Goal: Task Accomplishment & Management: Complete application form

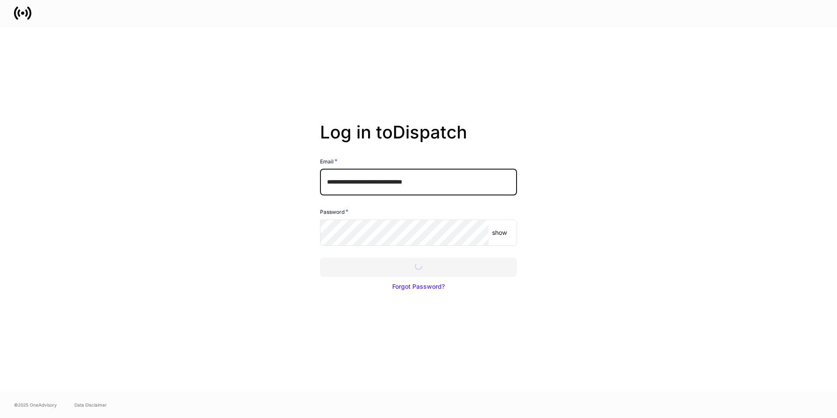
click at [413, 271] on div at bounding box center [418, 209] width 837 height 418
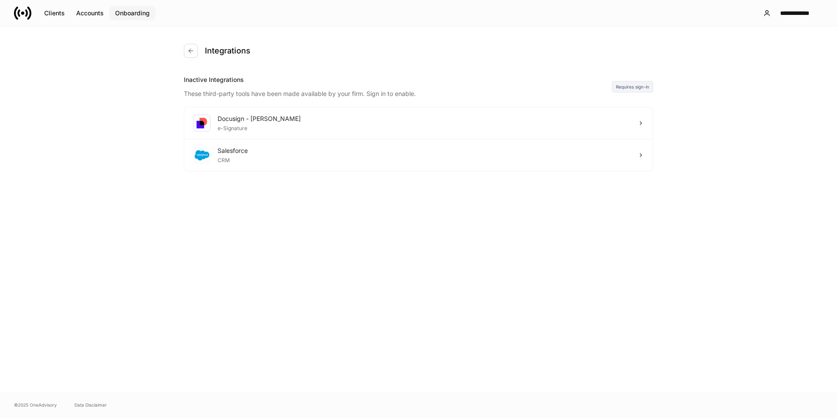
click at [138, 12] on div "Onboarding" at bounding box center [132, 13] width 35 height 9
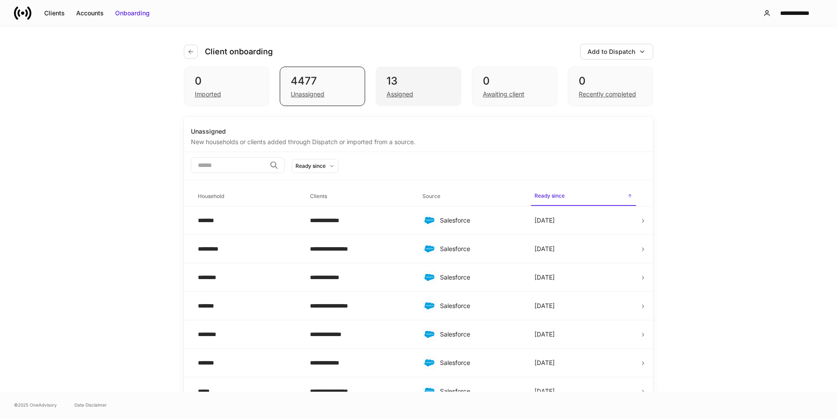
click at [399, 95] on div "Assigned" at bounding box center [400, 94] width 27 height 9
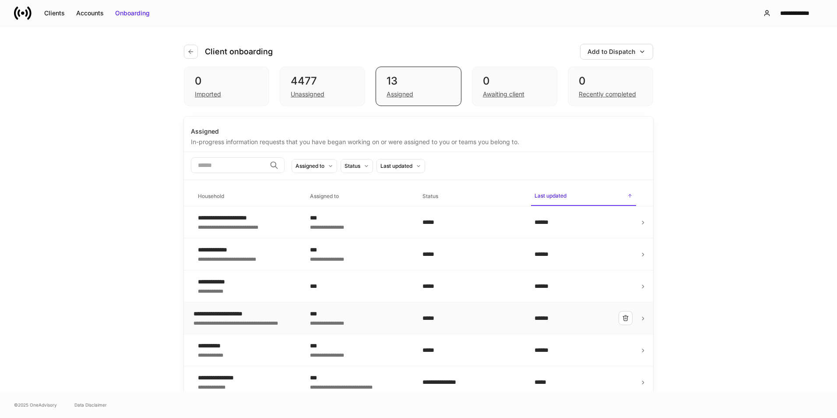
click at [256, 319] on div "**********" at bounding box center [244, 322] width 102 height 9
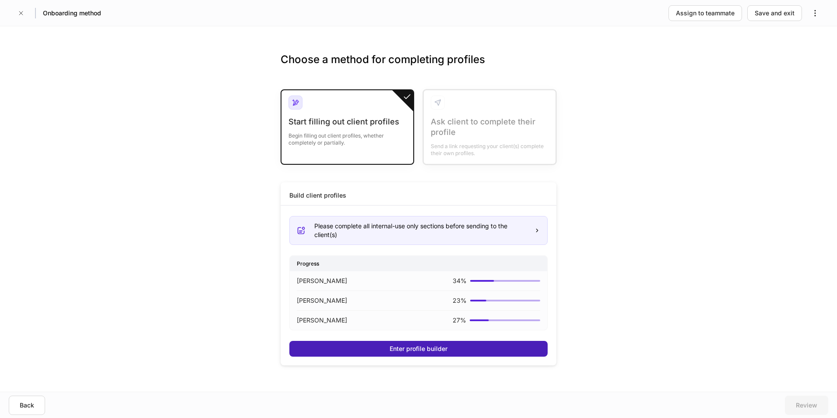
click at [422, 352] on div "Enter profile builder" at bounding box center [419, 348] width 58 height 9
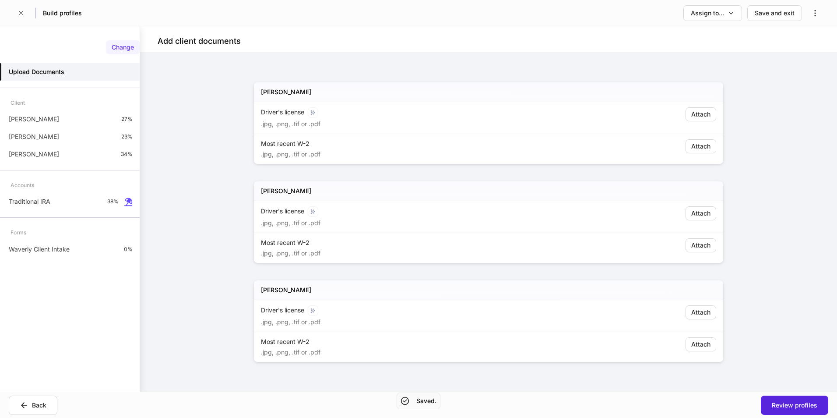
click at [131, 47] on div "Change" at bounding box center [123, 47] width 22 height 9
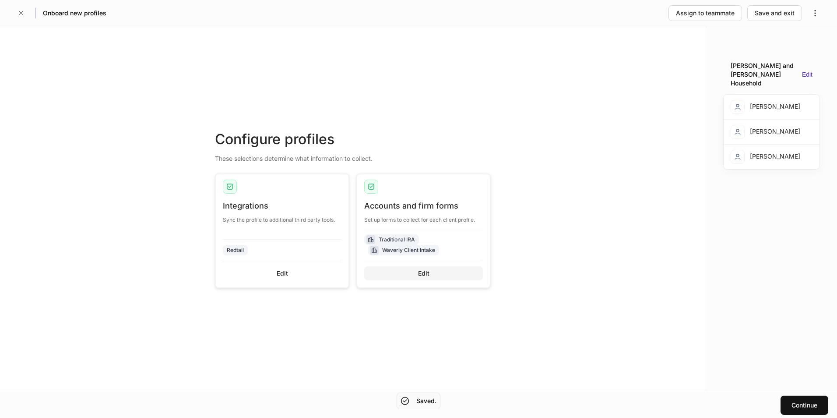
click at [438, 273] on button "Edit" at bounding box center [423, 273] width 119 height 14
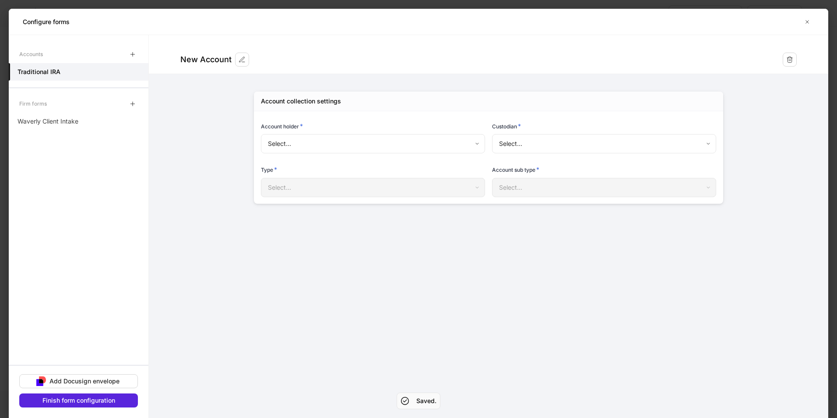
type input "**********"
type input "******"
type input "***"
type input "********"
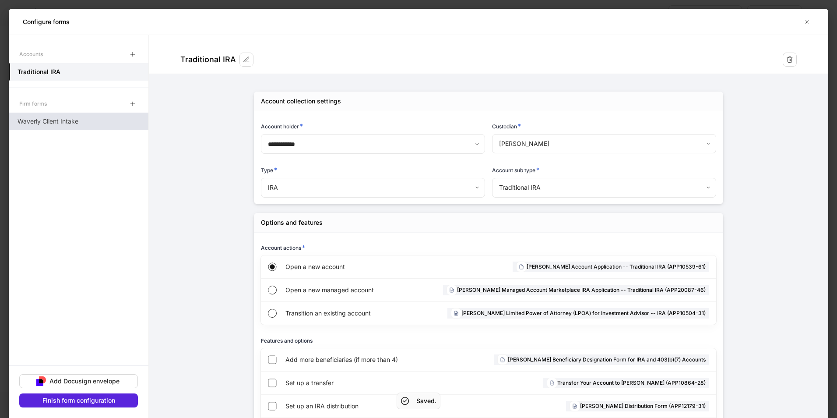
click at [81, 123] on div "Waverly Client Intake" at bounding box center [79, 121] width 140 height 18
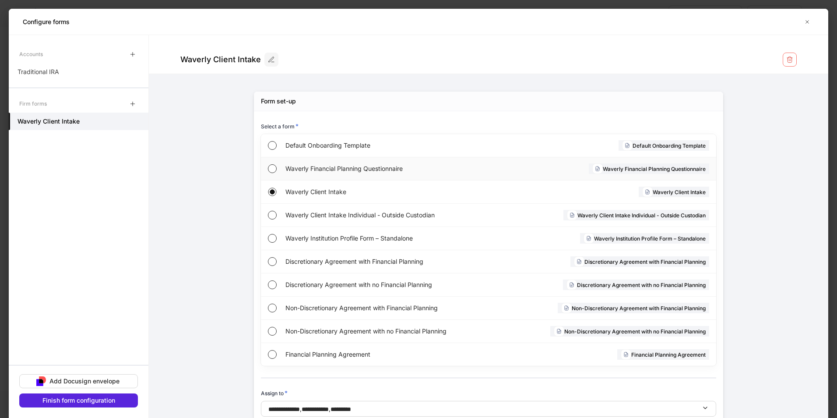
click at [312, 170] on span "Waverly Financial Planning Questionnaire" at bounding box center [387, 168] width 204 height 9
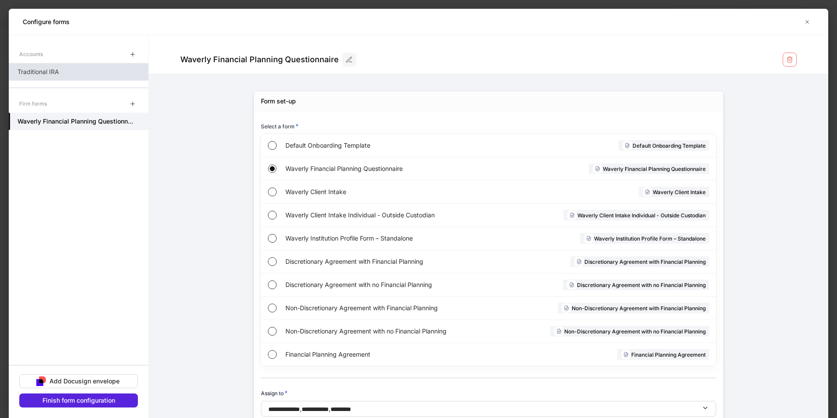
click at [67, 75] on div "Traditional IRA" at bounding box center [79, 72] width 140 height 18
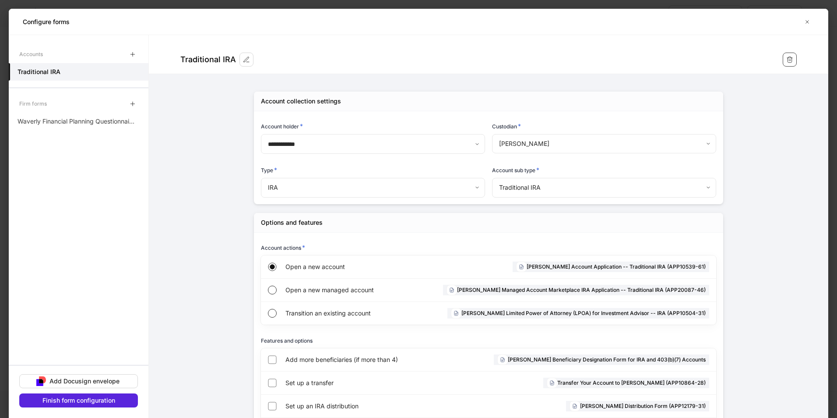
click at [788, 59] on icon "button" at bounding box center [789, 59] width 7 height 7
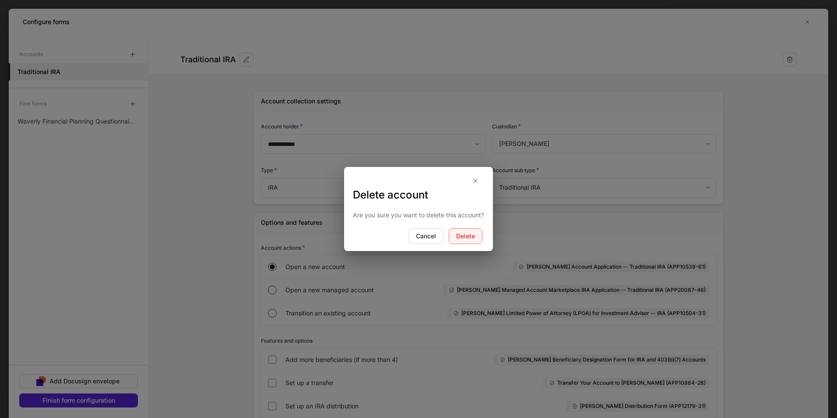
click at [468, 236] on div "Delete" at bounding box center [465, 236] width 19 height 9
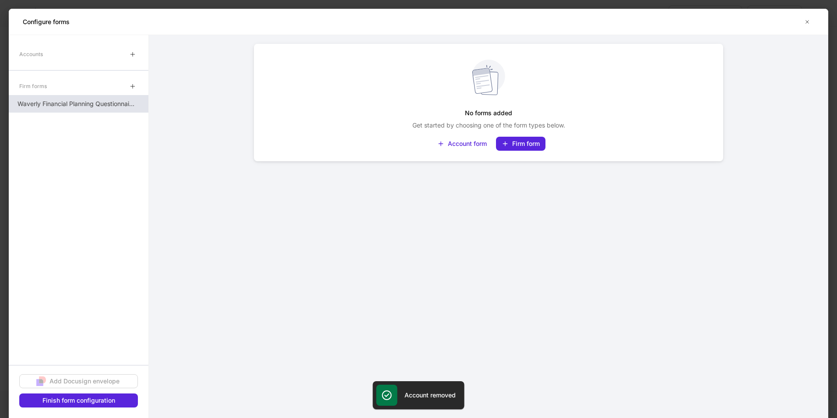
click at [76, 109] on div "Waverly Financial Planning Questionnaire" at bounding box center [79, 104] width 140 height 18
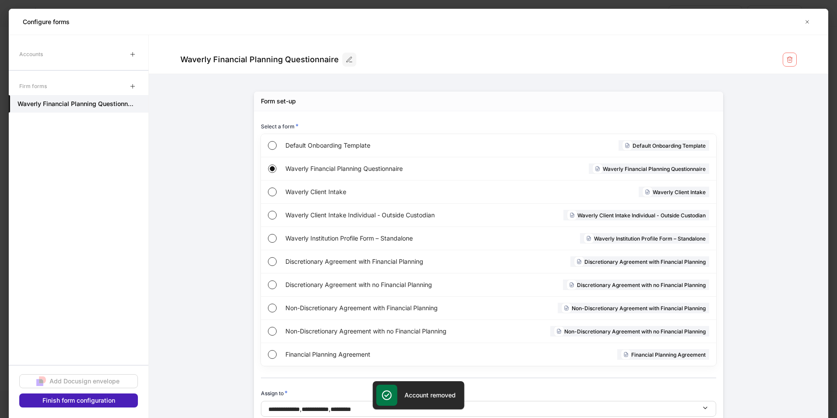
click at [86, 398] on div "Finish form configuration" at bounding box center [78, 400] width 73 height 9
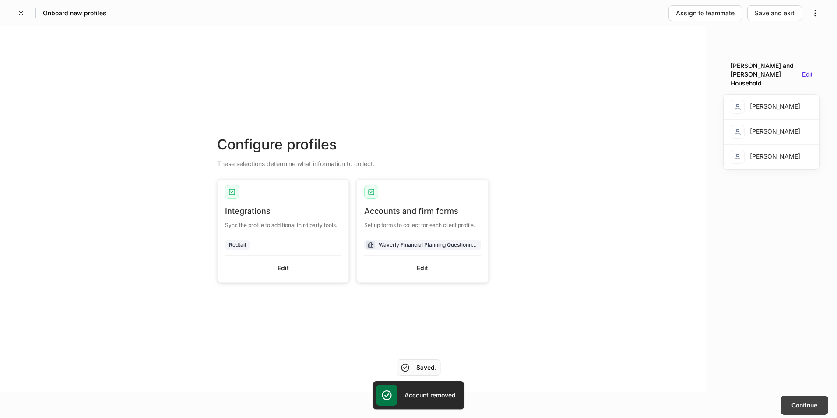
click at [808, 406] on div "Continue" at bounding box center [804, 405] width 26 height 9
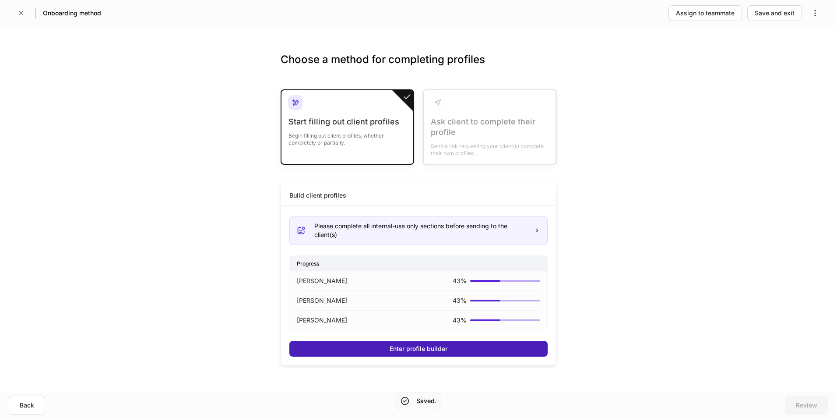
click at [438, 346] on div "Enter profile builder" at bounding box center [419, 348] width 58 height 9
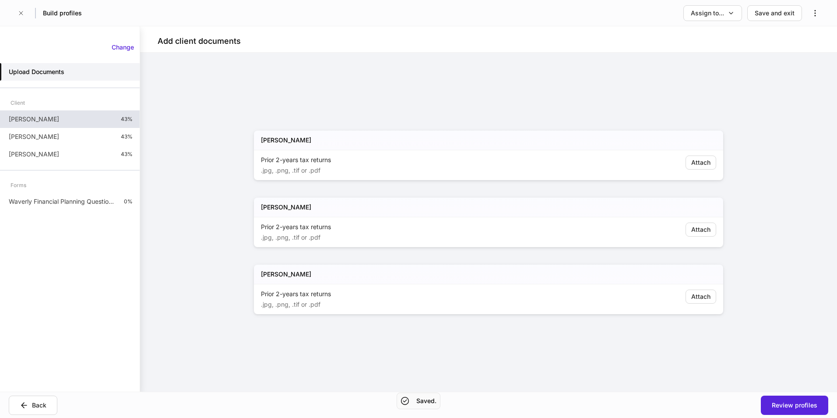
click at [34, 119] on p "Joe Smith" at bounding box center [34, 119] width 50 height 9
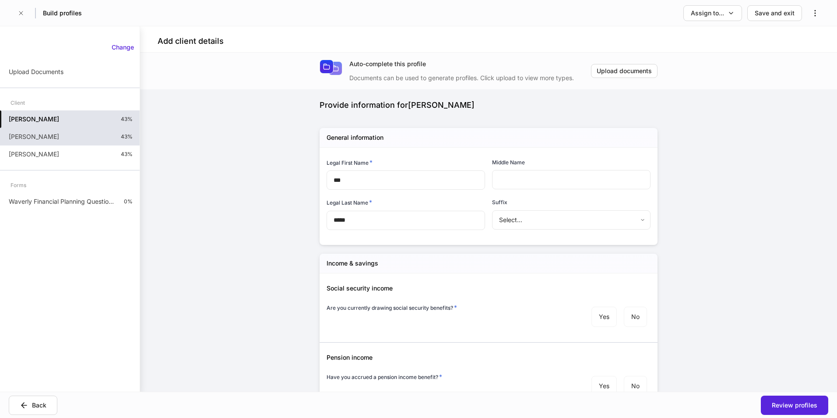
click at [52, 139] on p "Samuel Sample" at bounding box center [34, 136] width 50 height 9
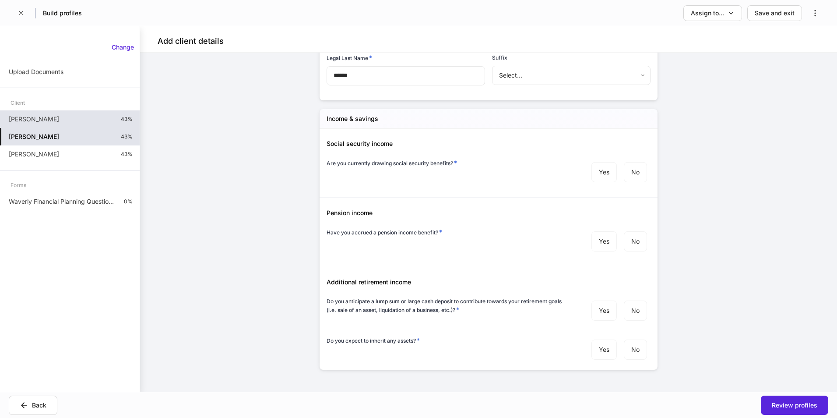
scroll to position [151, 0]
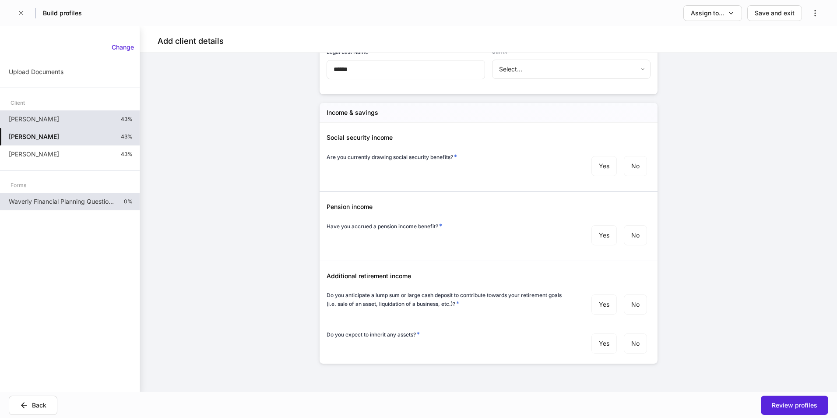
click at [67, 201] on p "Waverly Financial Planning Questionnaire" at bounding box center [63, 201] width 108 height 9
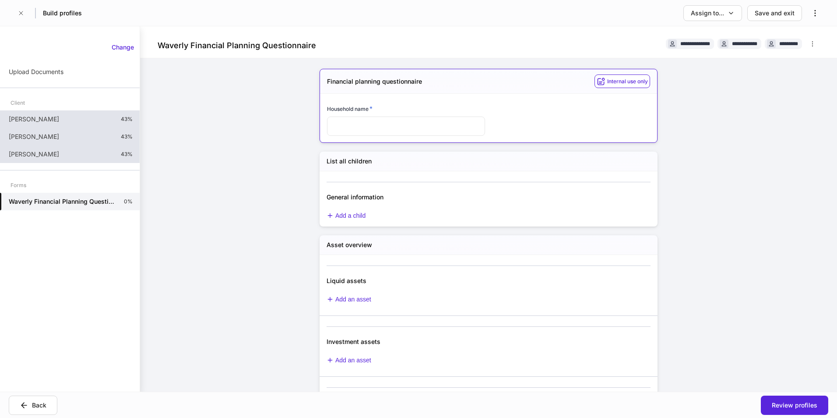
drag, startPoint x: 41, startPoint y: 155, endPoint x: 122, endPoint y: 172, distance: 82.4
click at [41, 155] on p "Susie Sample" at bounding box center [34, 154] width 50 height 9
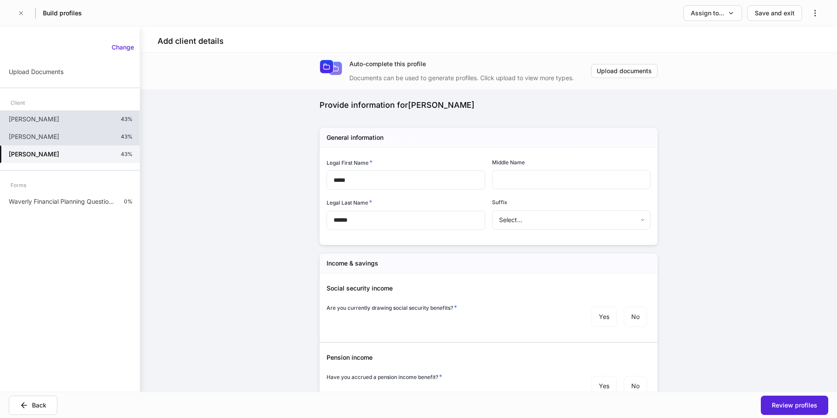
drag, startPoint x: 29, startPoint y: 404, endPoint x: 61, endPoint y: 408, distance: 31.7
click at [29, 404] on div "Back" at bounding box center [33, 405] width 27 height 9
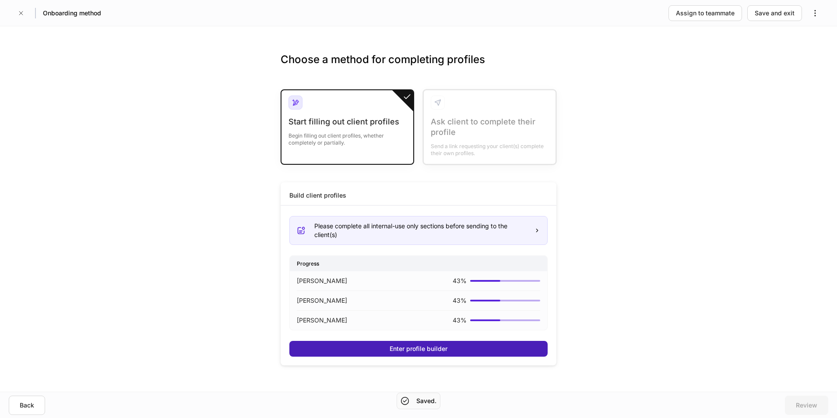
click at [405, 347] on div "Enter profile builder" at bounding box center [419, 348] width 58 height 9
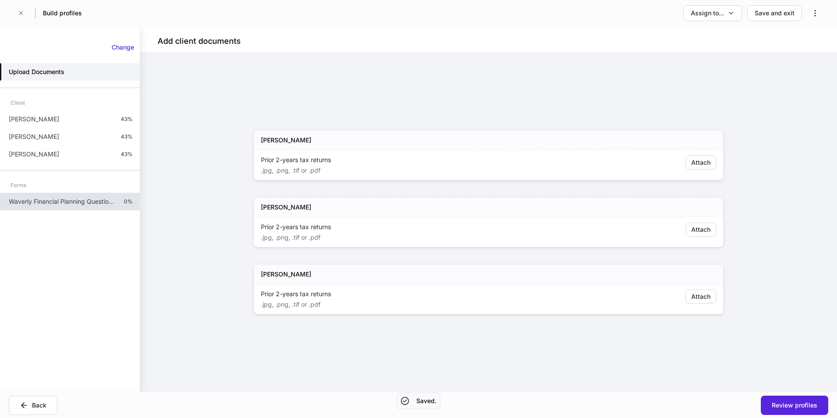
click at [76, 200] on p "Waverly Financial Planning Questionnaire" at bounding box center [63, 201] width 108 height 9
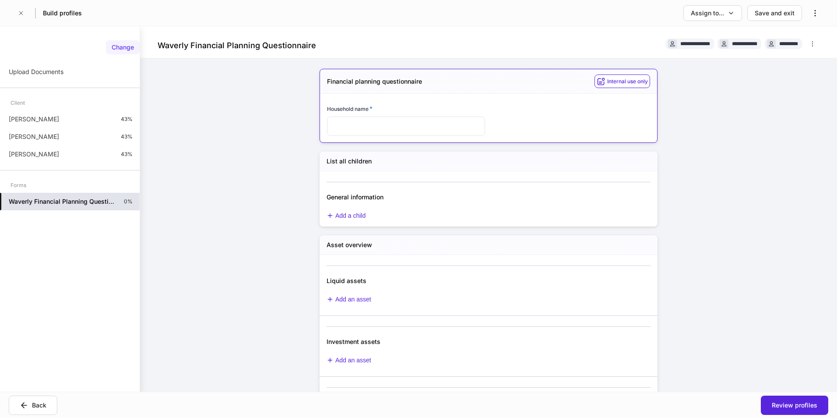
click at [122, 45] on div "Change" at bounding box center [123, 47] width 22 height 9
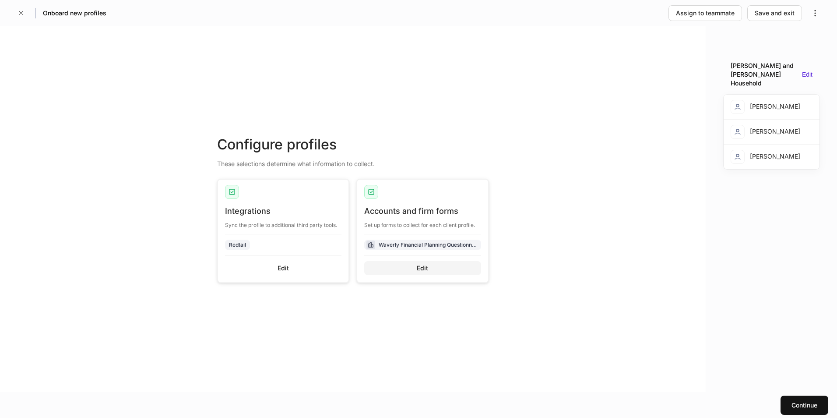
click at [435, 268] on button "Edit" at bounding box center [422, 268] width 117 height 14
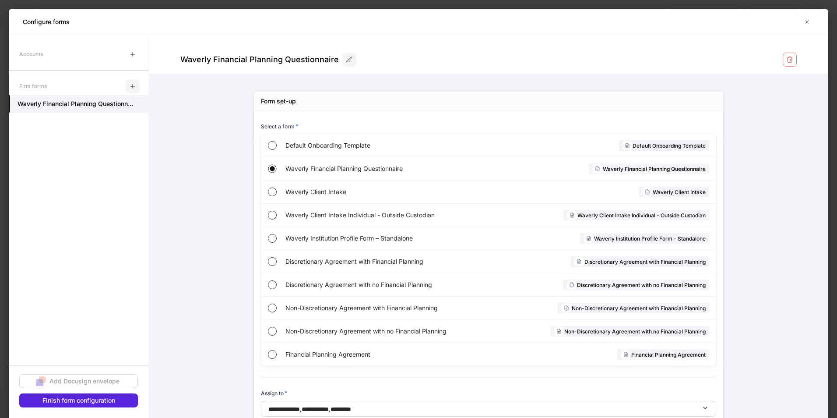
click at [134, 84] on icon "button" at bounding box center [132, 86] width 7 height 7
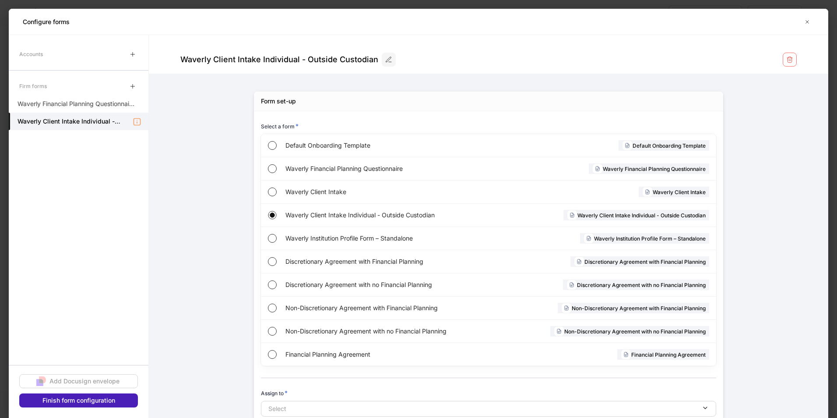
click at [78, 400] on div "Finish form configuration" at bounding box center [78, 400] width 73 height 9
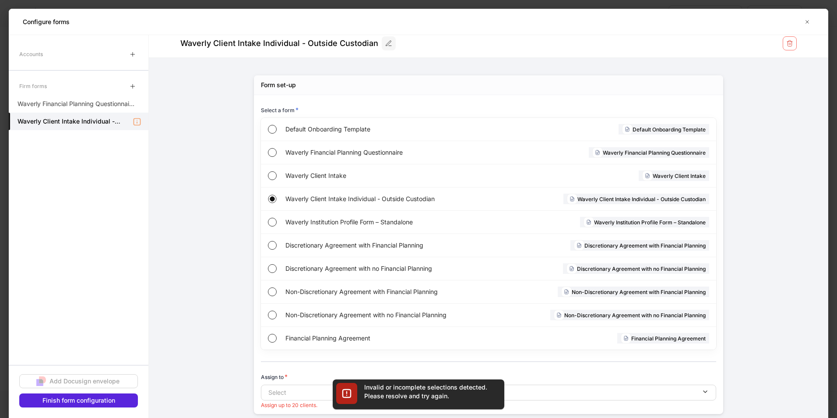
scroll to position [30, 0]
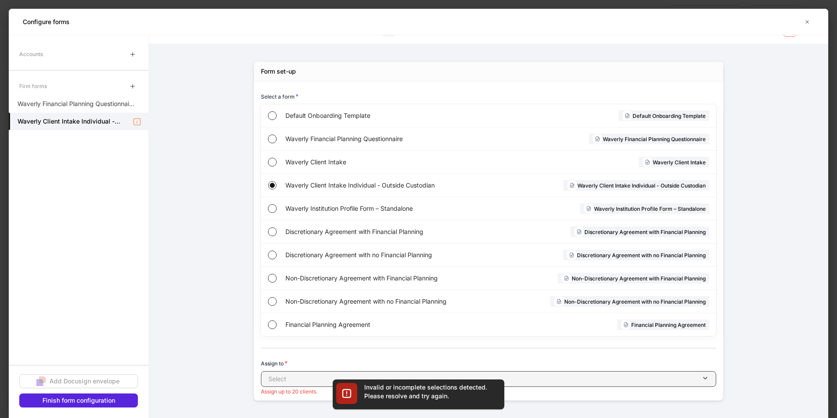
click at [292, 376] on div "button" at bounding box center [493, 378] width 415 height 9
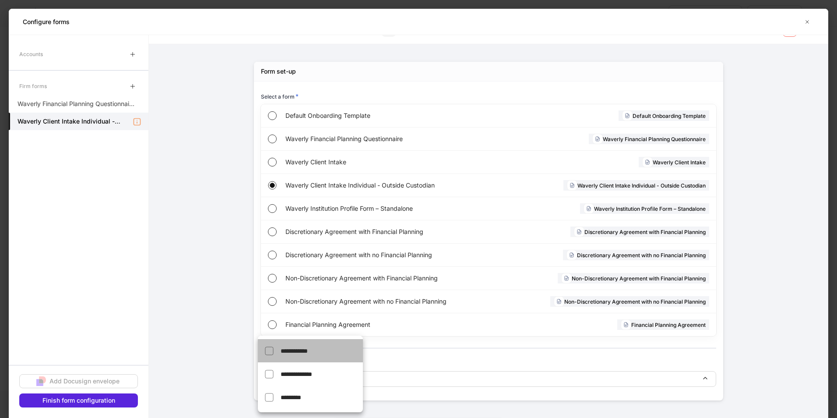
click at [284, 348] on span "**********" at bounding box center [294, 351] width 27 height 6
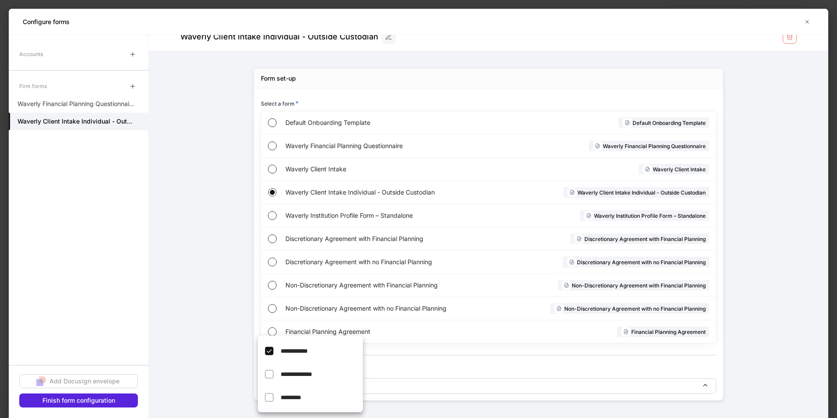
click at [288, 371] on span "**********" at bounding box center [297, 374] width 32 height 6
click at [282, 392] on span "*********" at bounding box center [322, 396] width 82 height 9
click at [102, 398] on div at bounding box center [418, 209] width 837 height 418
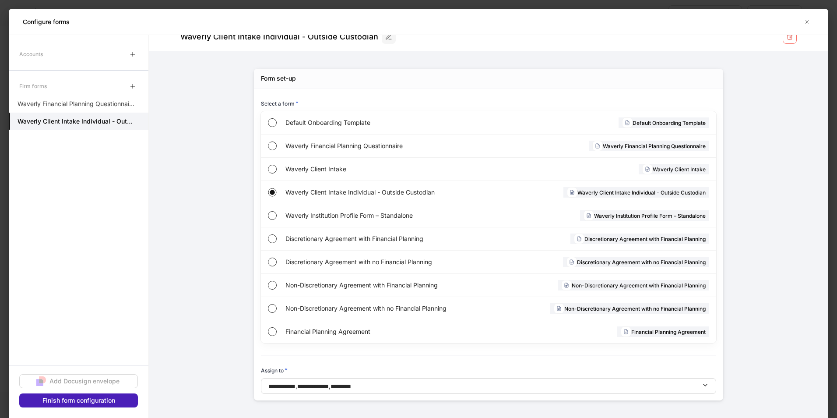
click at [94, 399] on div "Finish form configuration" at bounding box center [78, 400] width 73 height 9
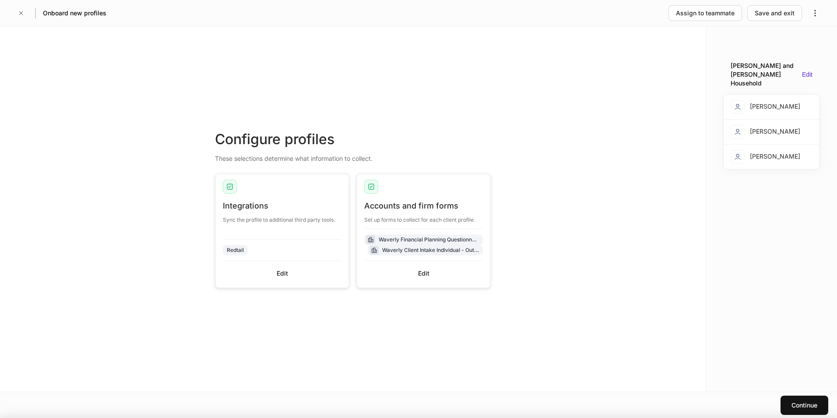
scroll to position [14, 0]
click at [807, 404] on div "Continue" at bounding box center [804, 405] width 26 height 9
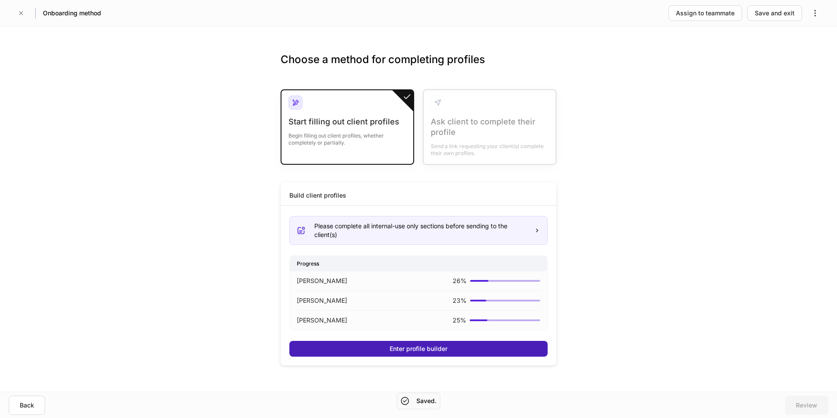
click at [408, 346] on div "Enter profile builder" at bounding box center [419, 348] width 58 height 9
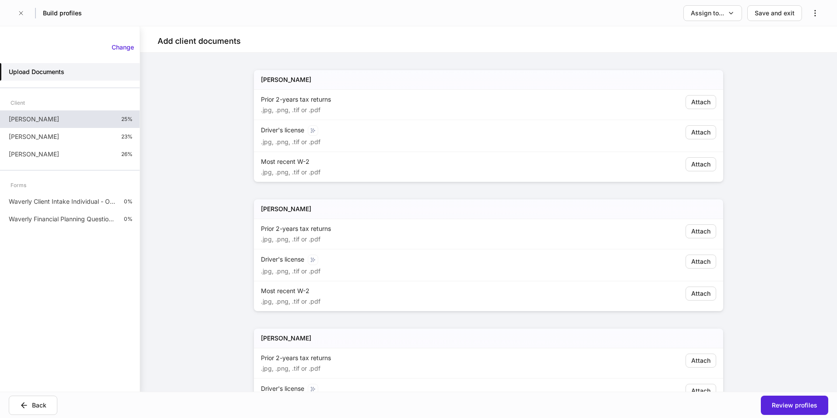
click at [40, 117] on div "Joe Smith 25%" at bounding box center [70, 119] width 140 height 18
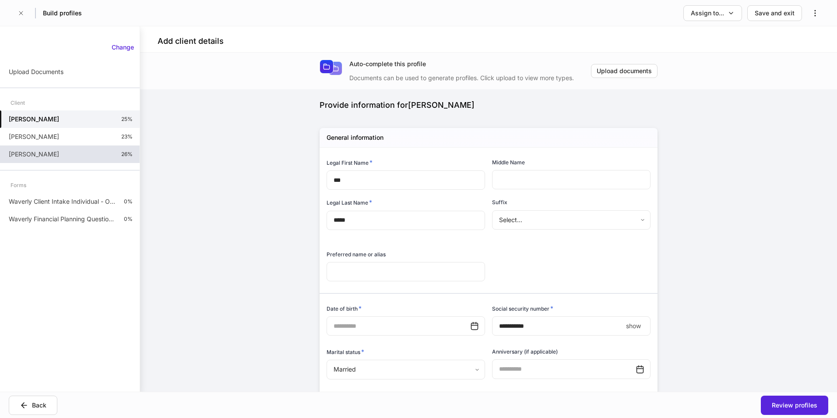
click at [39, 153] on p "Susie Sample" at bounding box center [34, 154] width 50 height 9
click at [78, 203] on p "Waverly Client Intake Individual - Outside Custodian" at bounding box center [63, 201] width 108 height 9
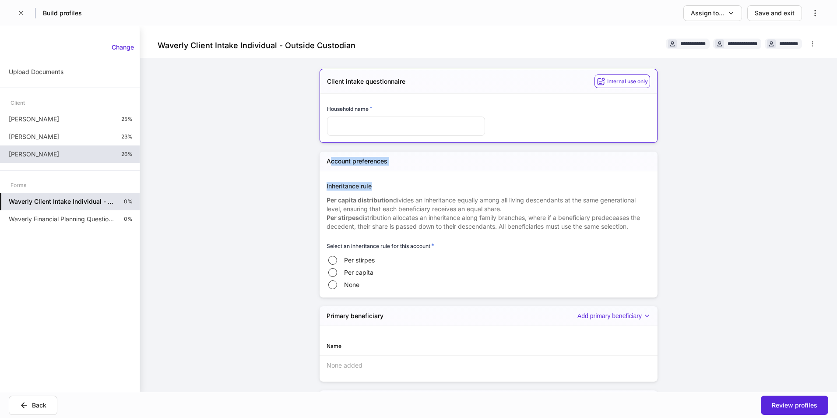
drag, startPoint x: 327, startPoint y: 159, endPoint x: 404, endPoint y: 182, distance: 80.5
click at [404, 182] on div "Account preferences Inheritance rule Per capita distribution divides an inherit…" at bounding box center [489, 223] width 338 height 145
click at [34, 401] on div "Back" at bounding box center [39, 405] width 14 height 9
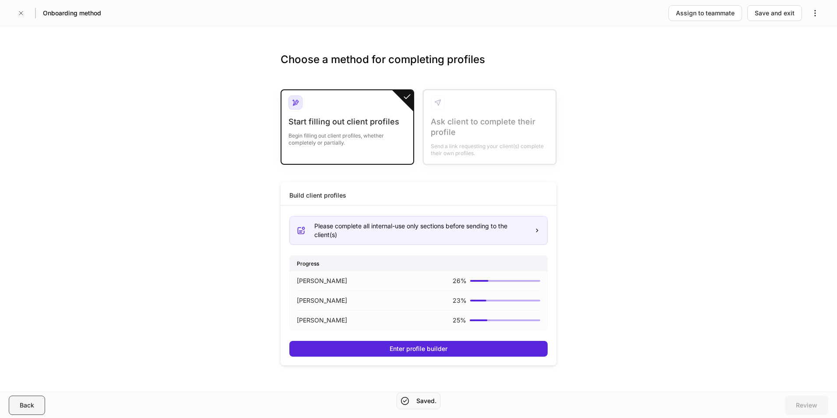
click at [33, 409] on div "Back" at bounding box center [27, 405] width 14 height 9
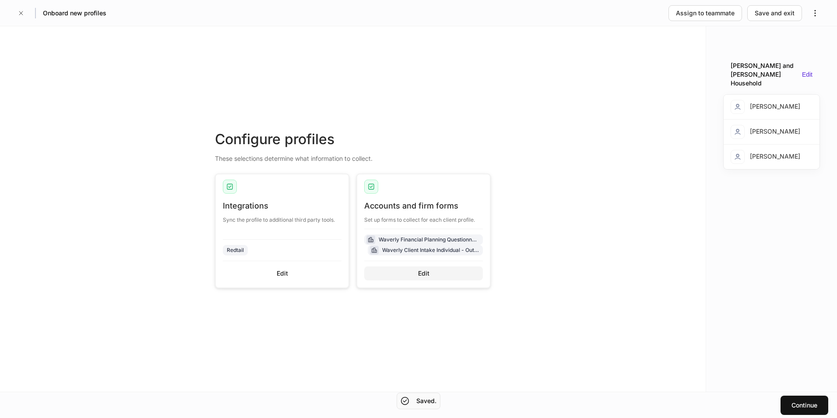
click at [427, 273] on div "Edit" at bounding box center [423, 273] width 11 height 9
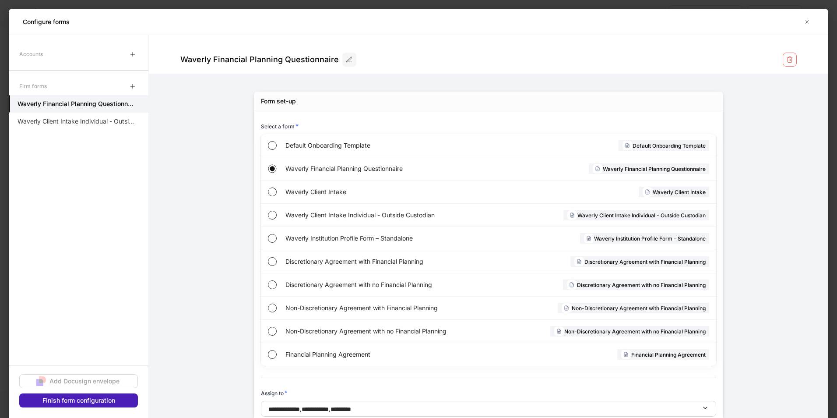
click at [81, 405] on button "Finish form configuration" at bounding box center [78, 400] width 119 height 14
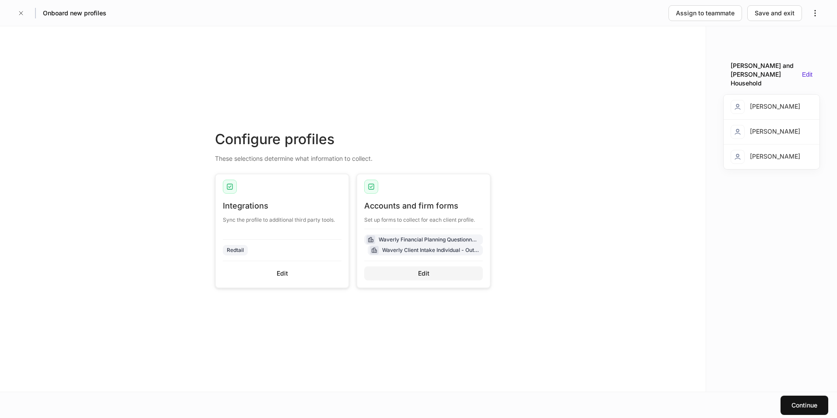
click at [418, 274] on div "Edit" at bounding box center [423, 273] width 11 height 9
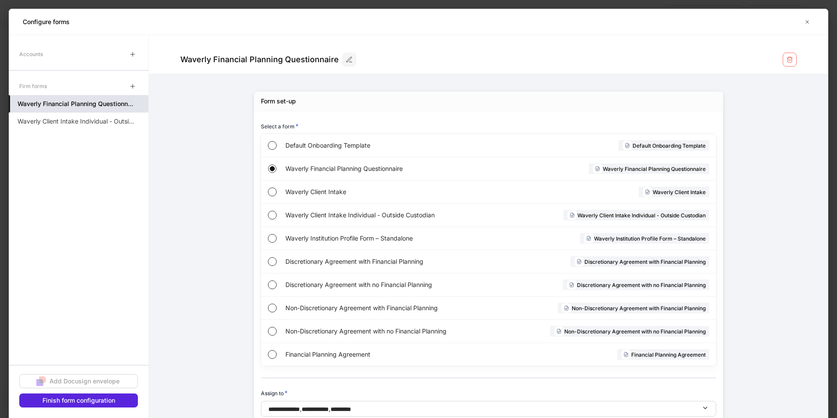
click at [63, 103] on h5 "Waverly Financial Planning Questionnaire" at bounding box center [76, 103] width 117 height 9
drag, startPoint x: 71, startPoint y: 123, endPoint x: 99, endPoint y: 134, distance: 29.7
click at [71, 122] on p "Waverly Client Intake Individual - Outside Custodian" at bounding box center [76, 121] width 117 height 9
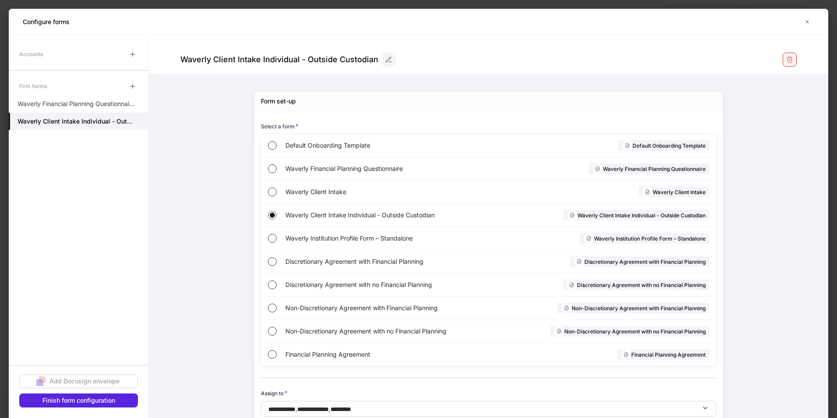
click at [786, 59] on icon "button" at bounding box center [789, 59] width 7 height 7
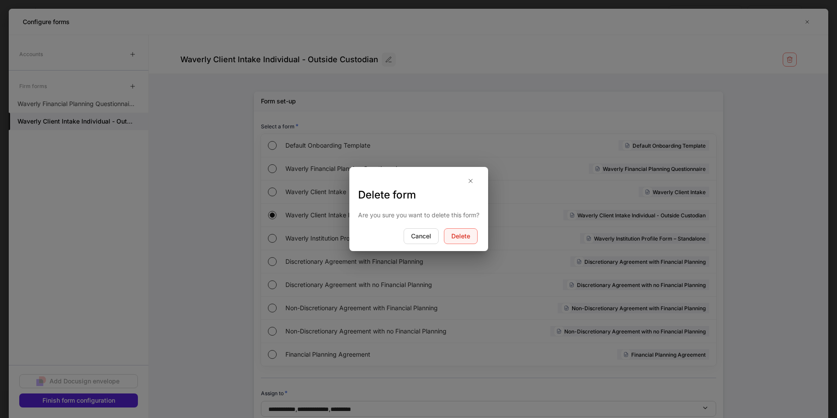
click at [466, 229] on button "Delete" at bounding box center [461, 236] width 34 height 16
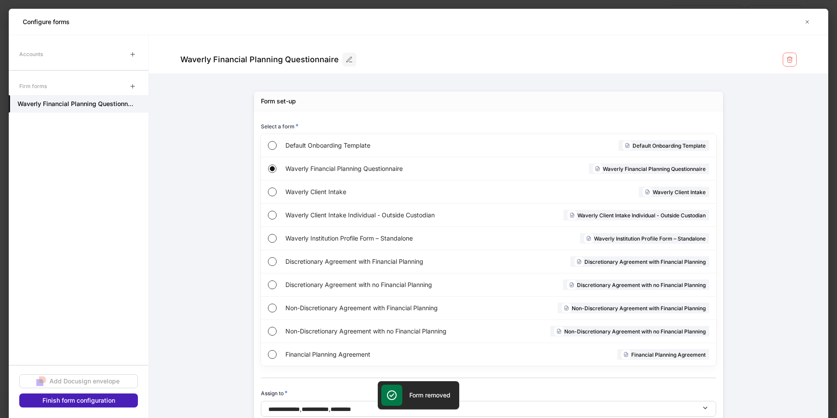
click at [53, 401] on div "Finish form configuration" at bounding box center [78, 400] width 73 height 9
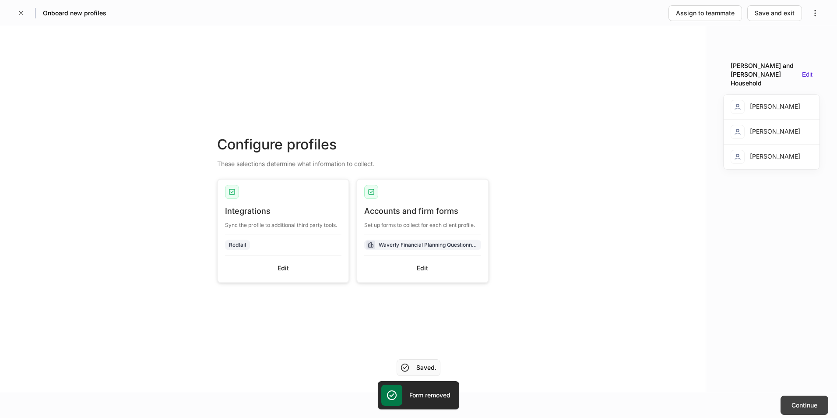
click at [812, 403] on div "Continue" at bounding box center [804, 405] width 26 height 9
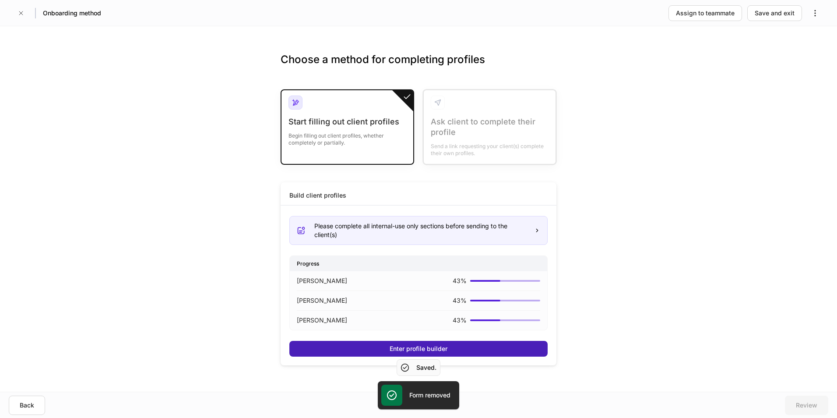
click at [431, 351] on div "Enter profile builder" at bounding box center [419, 348] width 58 height 9
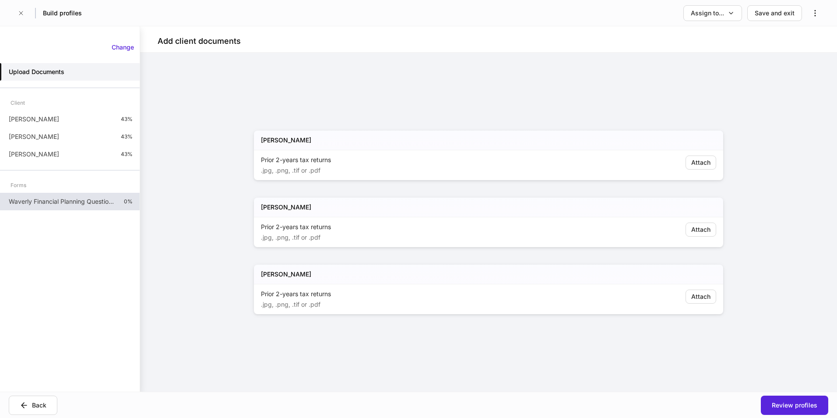
click at [45, 201] on p "Waverly Financial Planning Questionnaire" at bounding box center [63, 201] width 108 height 9
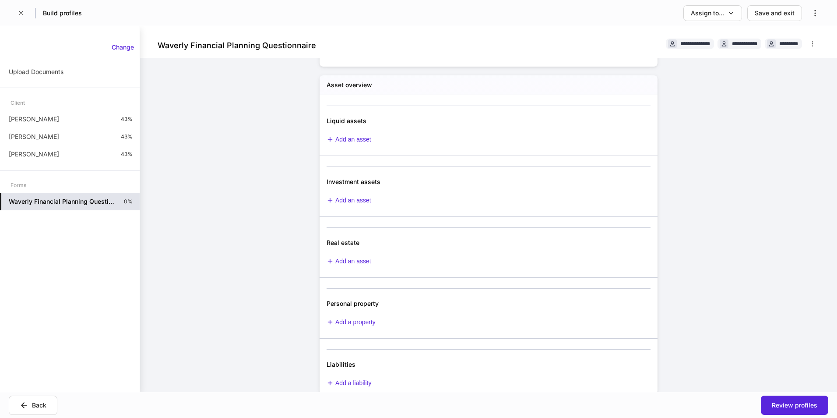
scroll to position [175, 0]
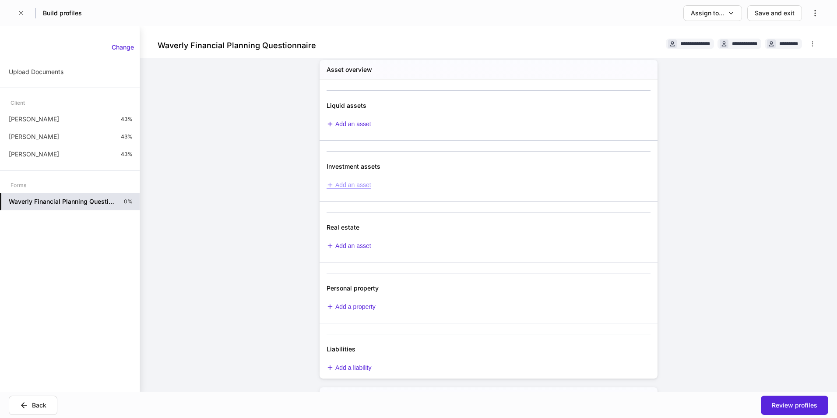
click at [351, 182] on div "Add an asset" at bounding box center [349, 184] width 45 height 7
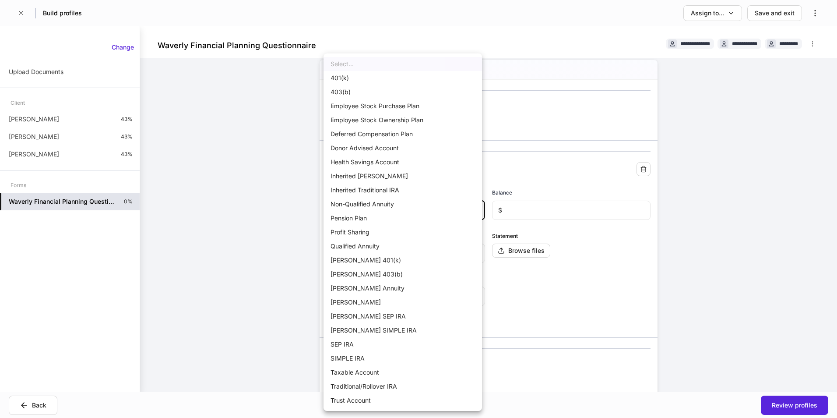
click at [355, 208] on body "**********" at bounding box center [418, 209] width 837 height 418
drag, startPoint x: 136, startPoint y: 243, endPoint x: 145, endPoint y: 244, distance: 9.2
click at [137, 243] on div at bounding box center [418, 209] width 837 height 418
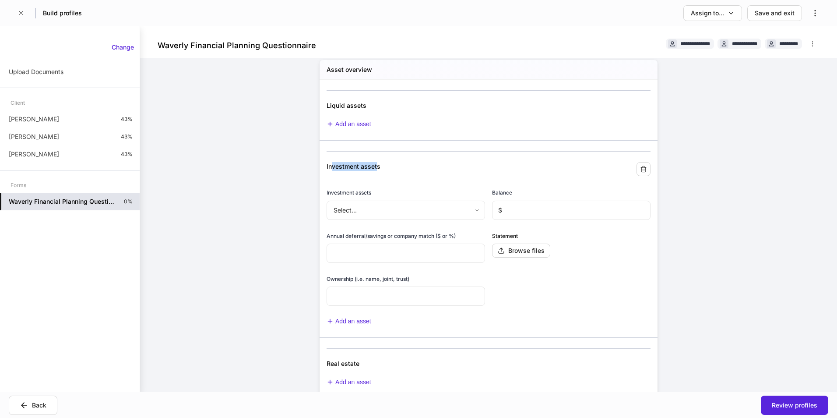
drag, startPoint x: 344, startPoint y: 169, endPoint x: 374, endPoint y: 171, distance: 29.4
click at [374, 171] on div "Investment assets" at bounding box center [434, 166] width 214 height 9
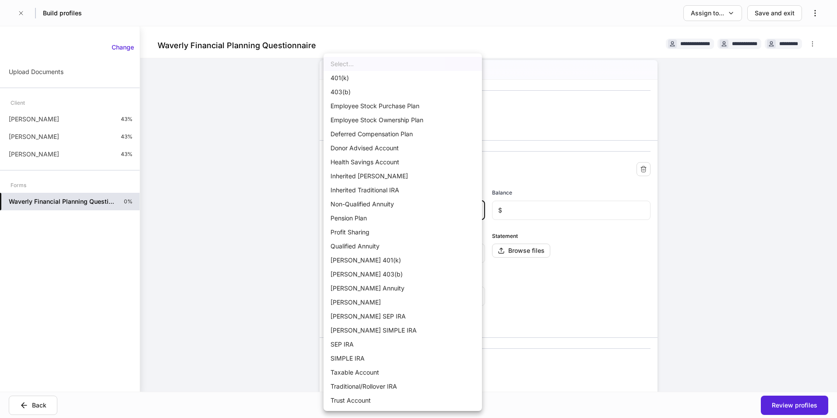
click at [370, 207] on body "**********" at bounding box center [418, 209] width 837 height 418
click at [189, 258] on div at bounding box center [418, 209] width 837 height 418
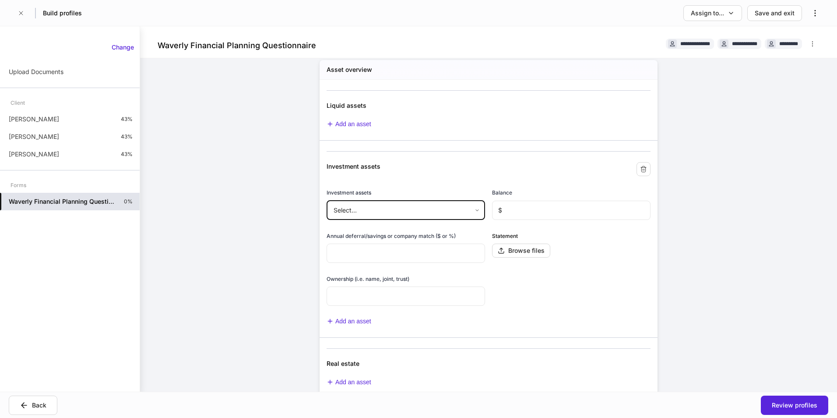
click at [402, 203] on body "**********" at bounding box center [418, 209] width 837 height 418
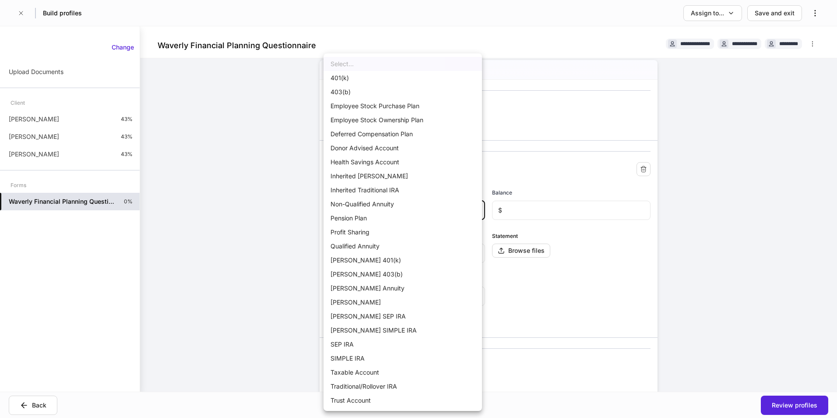
click at [342, 78] on li "401(k)" at bounding box center [402, 78] width 158 height 14
type input "*"
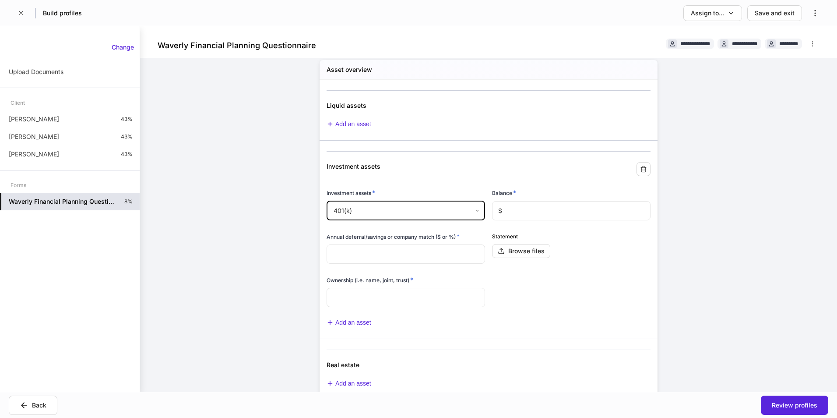
click at [332, 247] on input "text" at bounding box center [406, 253] width 158 height 19
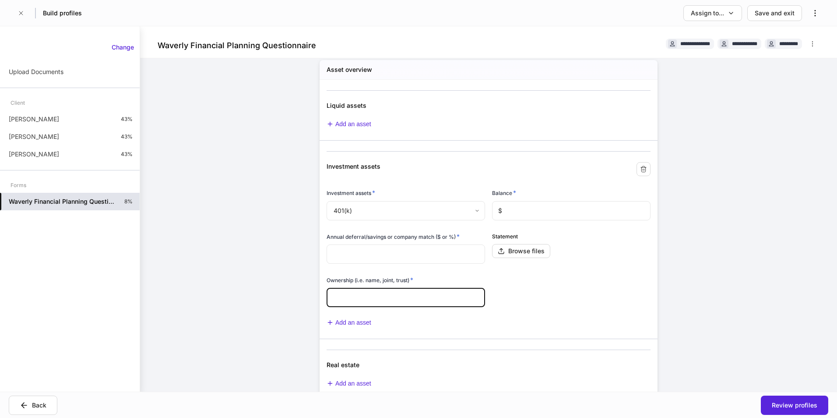
click at [346, 290] on input "text" at bounding box center [406, 297] width 158 height 19
click at [339, 275] on h6 "Ownership (i.e. name, joint, trust) *" at bounding box center [370, 279] width 87 height 9
click at [500, 190] on h6 "Balance *" at bounding box center [504, 192] width 24 height 9
click at [348, 237] on h6 "Annual deferral/savings or company match ($ or %) *" at bounding box center [393, 236] width 133 height 9
drag, startPoint x: 351, startPoint y: 233, endPoint x: 399, endPoint y: 233, distance: 47.3
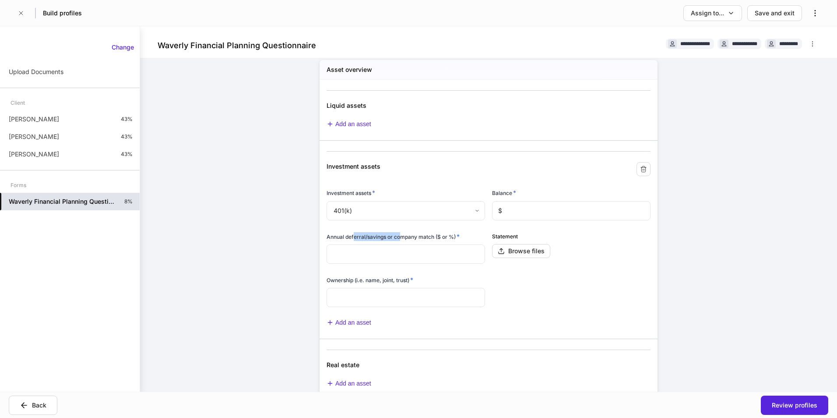
click at [399, 233] on h6 "Annual deferral/savings or company match ($ or %) *" at bounding box center [393, 236] width 133 height 9
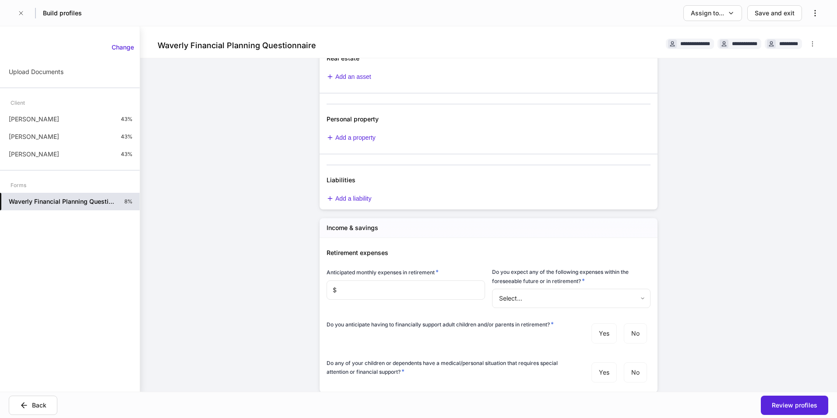
scroll to position [525, 0]
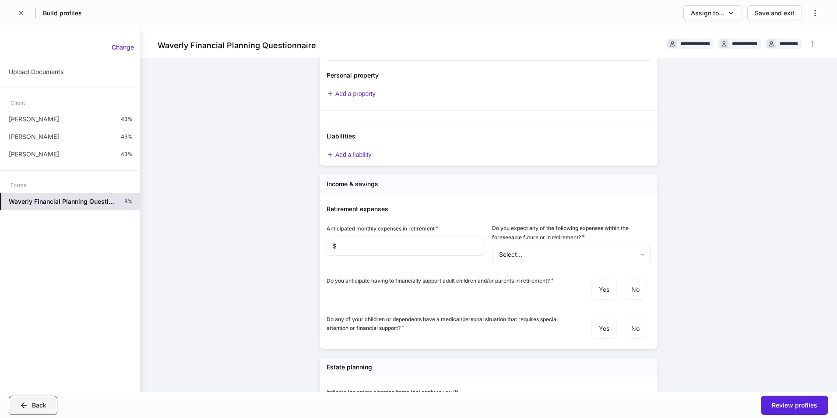
click at [34, 409] on button "Back" at bounding box center [33, 404] width 49 height 19
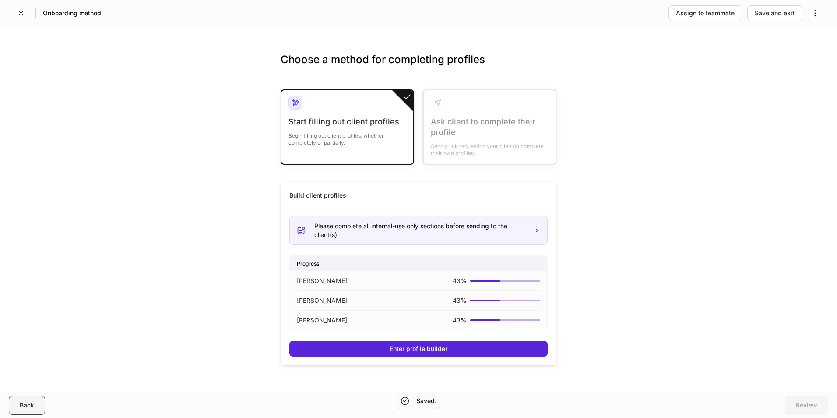
click at [32, 407] on div "Back" at bounding box center [27, 405] width 14 height 9
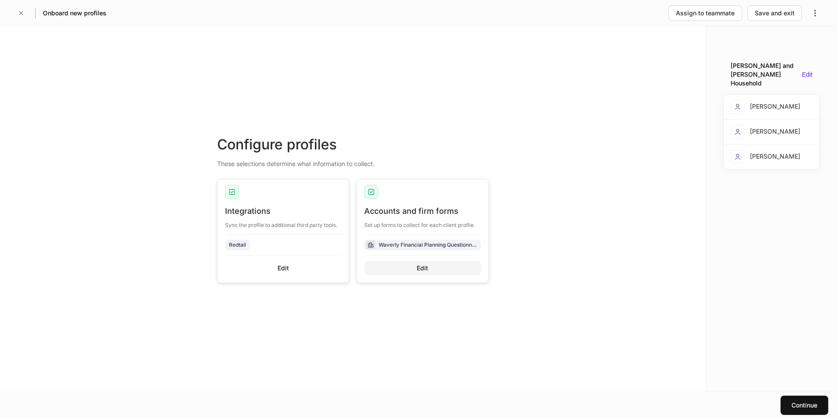
click at [432, 272] on button "Edit" at bounding box center [422, 268] width 117 height 14
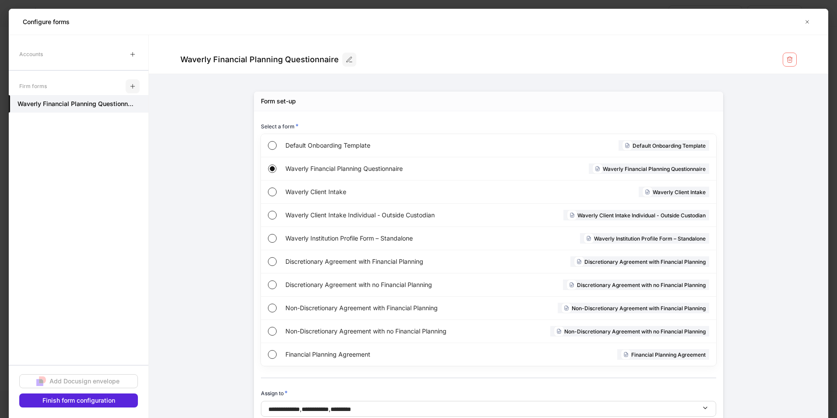
click at [132, 86] on icon "button" at bounding box center [132, 86] width 7 height 7
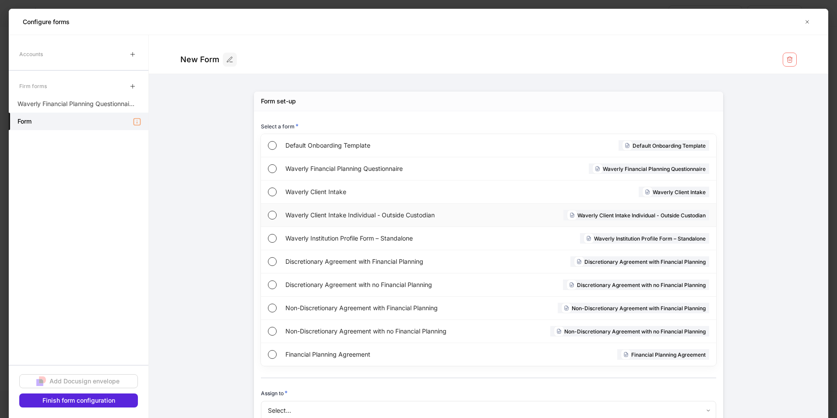
click at [350, 214] on span "Waverly Client Intake Individual - Outside Custodian" at bounding box center [388, 215] width 207 height 9
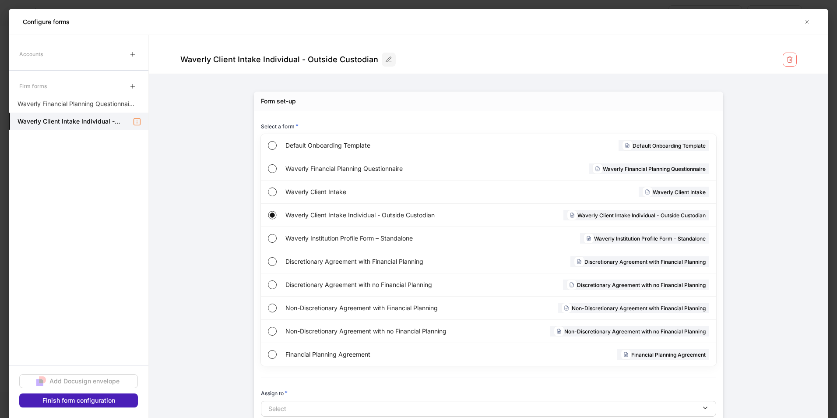
click at [88, 399] on div "Finish form configuration" at bounding box center [78, 400] width 73 height 9
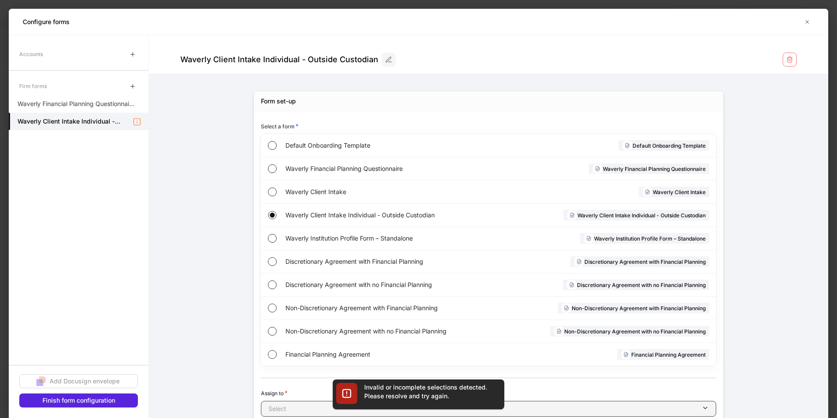
click at [300, 410] on div "button" at bounding box center [493, 408] width 415 height 9
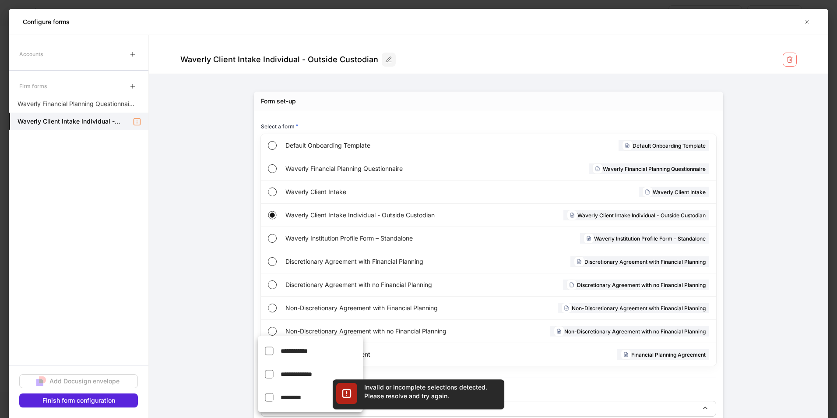
click at [297, 351] on span "**********" at bounding box center [294, 351] width 27 height 6
click at [301, 376] on span "**********" at bounding box center [297, 374] width 32 height 6
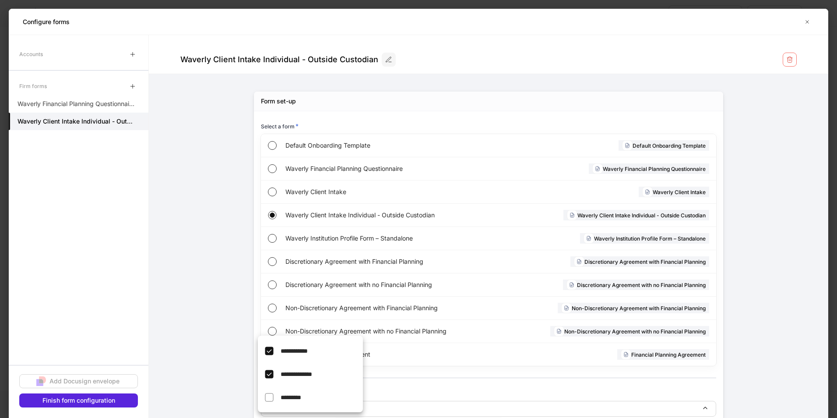
click at [295, 396] on span "*********" at bounding box center [291, 397] width 21 height 6
click at [63, 401] on div at bounding box center [418, 209] width 837 height 418
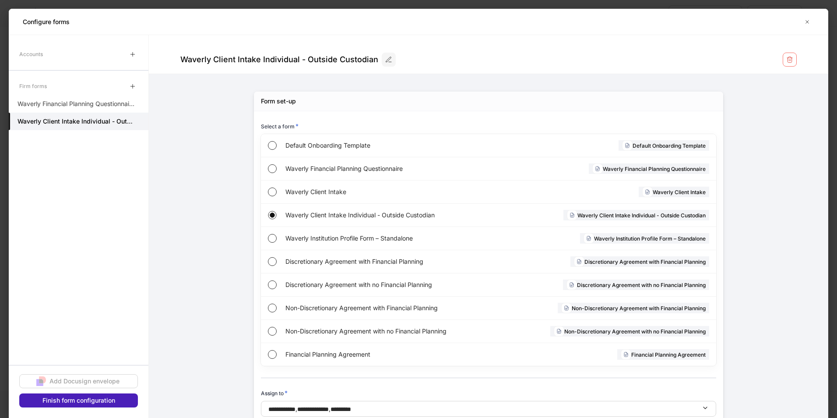
click at [85, 401] on div "Finish form configuration" at bounding box center [78, 400] width 73 height 9
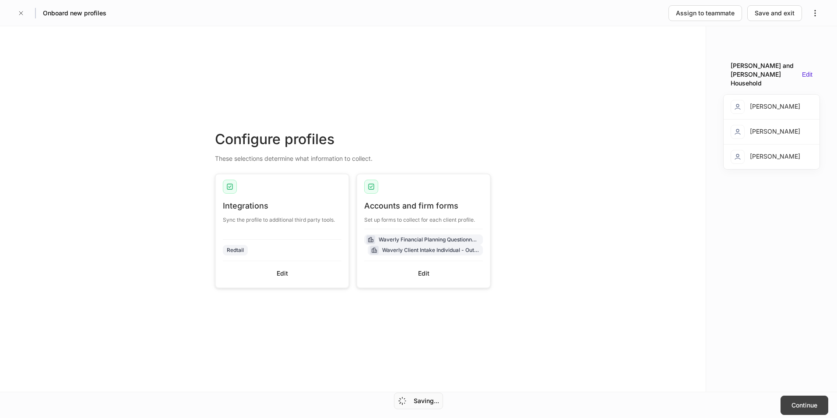
click at [807, 401] on div "Continue" at bounding box center [804, 405] width 26 height 9
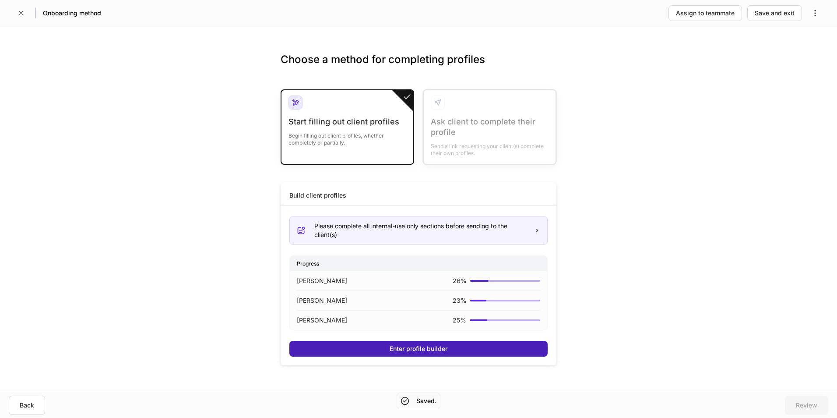
click at [393, 349] on div "Enter profile builder" at bounding box center [419, 348] width 58 height 9
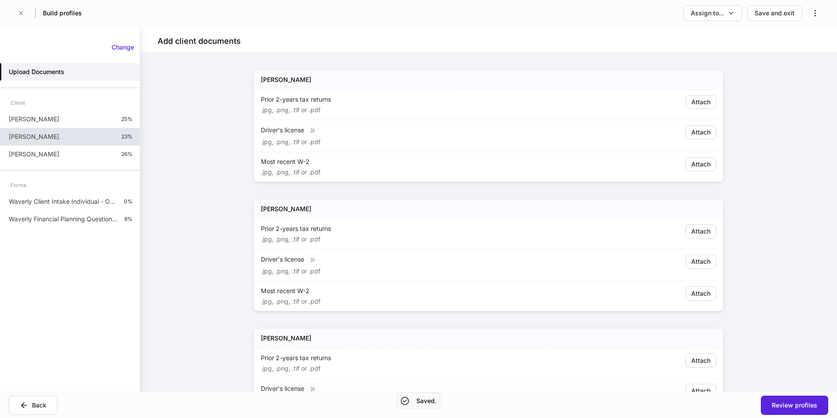
drag, startPoint x: 46, startPoint y: 119, endPoint x: 10, endPoint y: 136, distance: 39.4
click at [46, 119] on div "Joe Smith 25%" at bounding box center [70, 119] width 140 height 18
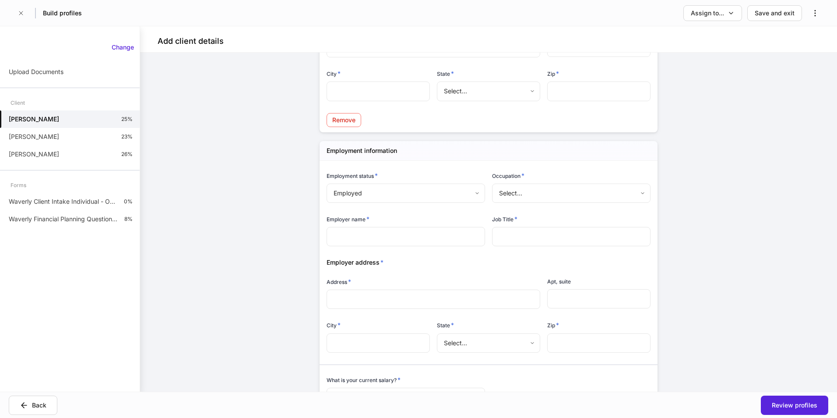
scroll to position [1357, 0]
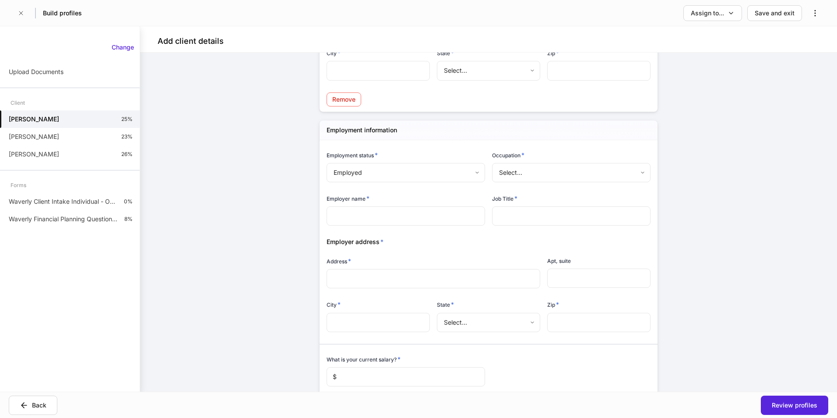
click at [346, 171] on body "Build profiles Assign to... Save and exit Add client details Auto-complete this…" at bounding box center [418, 209] width 837 height 418
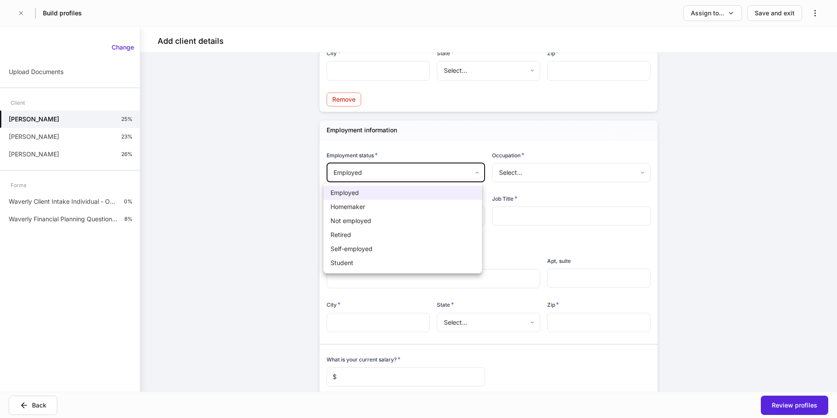
click at [264, 149] on div at bounding box center [418, 209] width 837 height 418
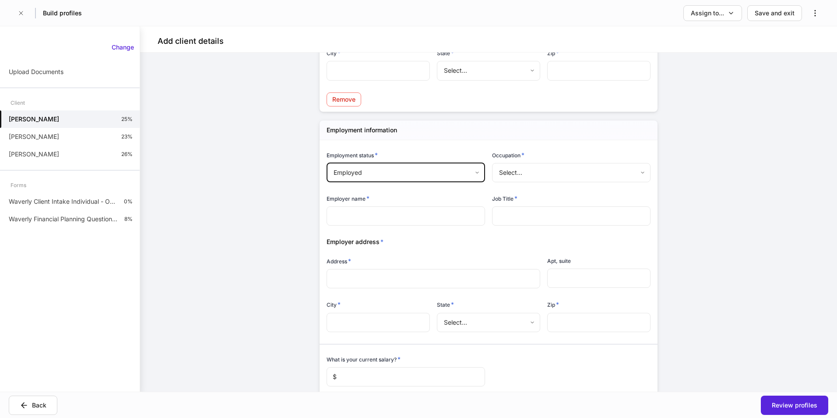
click at [362, 173] on body "Build profiles Assign to... Save and exit Add client details Auto-complete this…" at bounding box center [418, 209] width 837 height 418
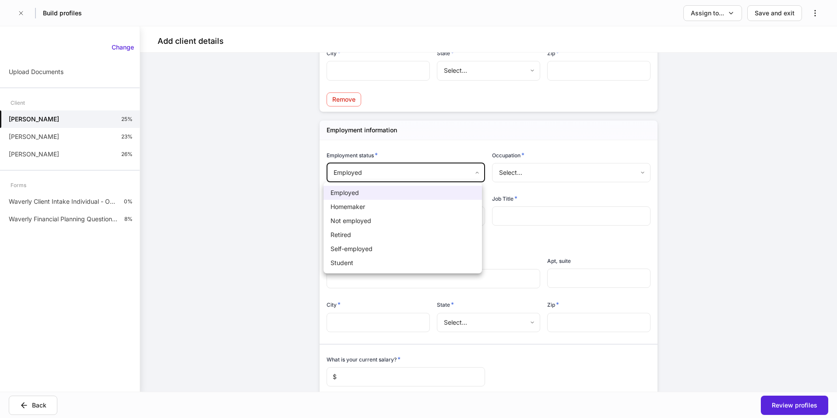
click at [237, 202] on div at bounding box center [418, 209] width 837 height 418
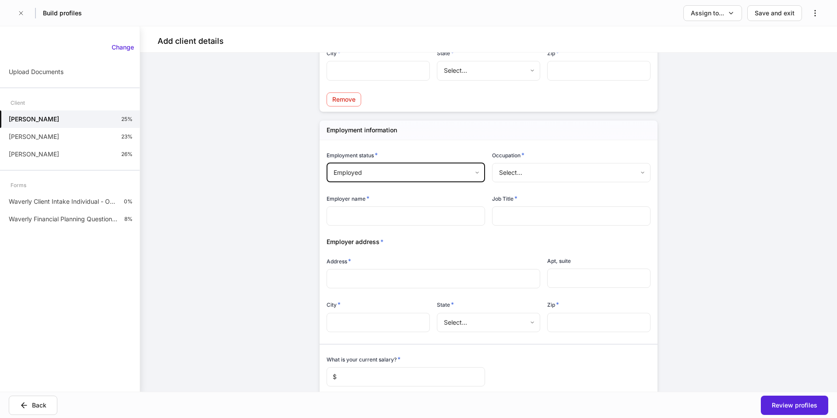
click at [328, 172] on body "Build profiles Assign to... Save and exit Add client details Auto-complete this…" at bounding box center [418, 209] width 837 height 418
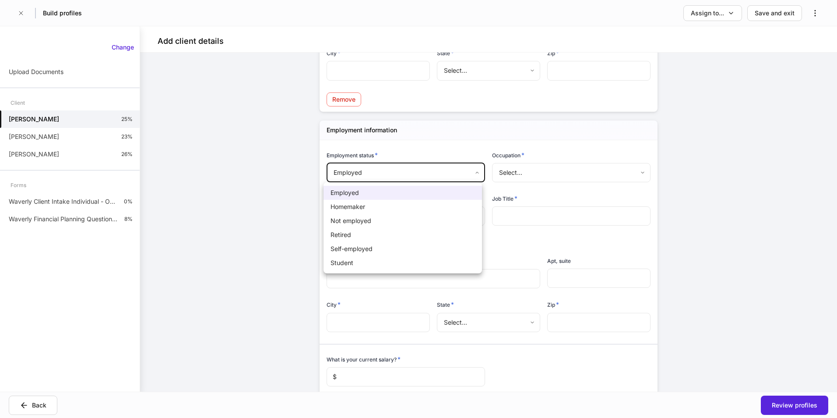
click at [227, 251] on div at bounding box center [418, 209] width 837 height 418
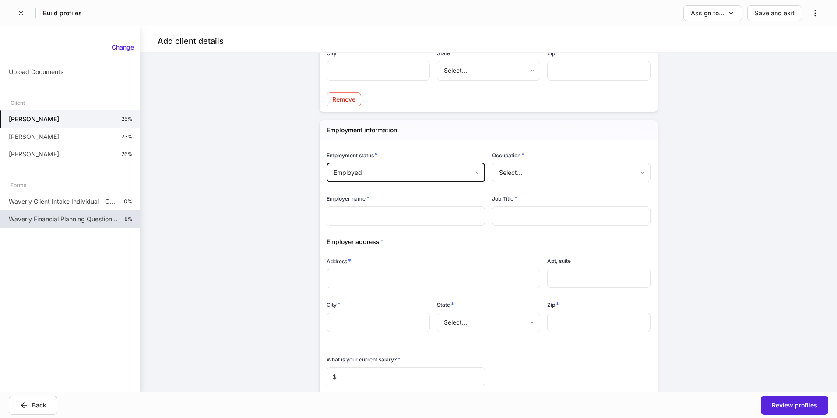
click at [44, 223] on p "Waverly Financial Planning Questionnaire" at bounding box center [63, 218] width 109 height 9
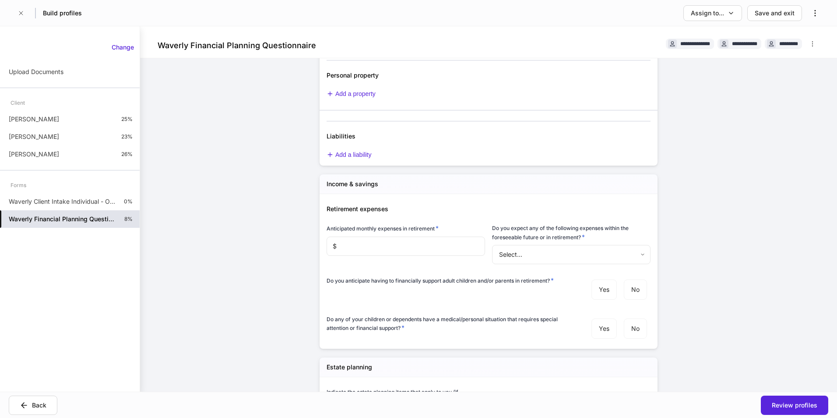
scroll to position [569, 0]
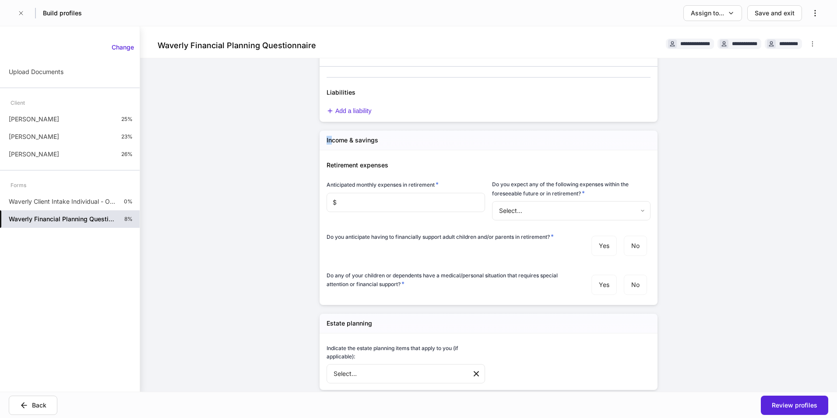
click at [327, 139] on div "Income & savings" at bounding box center [489, 140] width 338 height 20
drag, startPoint x: 327, startPoint y: 139, endPoint x: 321, endPoint y: 142, distance: 6.9
click at [327, 140] on h5 "Income & savings" at bounding box center [353, 140] width 52 height 9
drag, startPoint x: 320, startPoint y: 141, endPoint x: 324, endPoint y: 142, distance: 4.6
click at [321, 141] on div "Income & savings" at bounding box center [489, 140] width 338 height 20
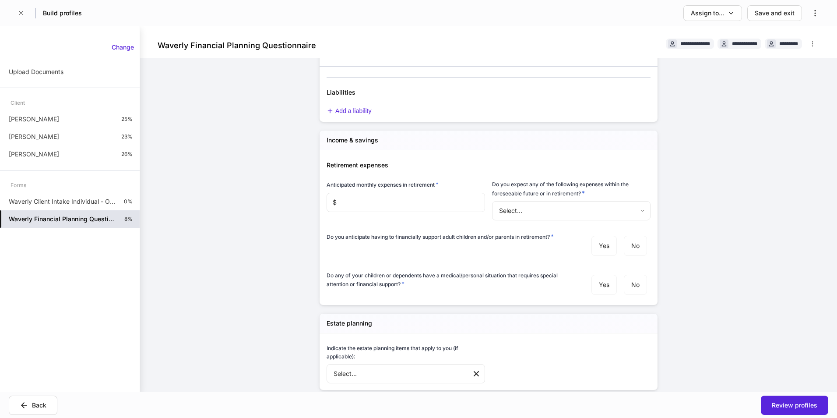
click at [337, 140] on h5 "Income & savings" at bounding box center [353, 140] width 52 height 9
drag, startPoint x: 324, startPoint y: 140, endPoint x: 380, endPoint y: 147, distance: 56.4
click at [380, 147] on div "Income & savings" at bounding box center [489, 140] width 338 height 20
click at [29, 114] on div "Joe Smith 25%" at bounding box center [70, 119] width 140 height 18
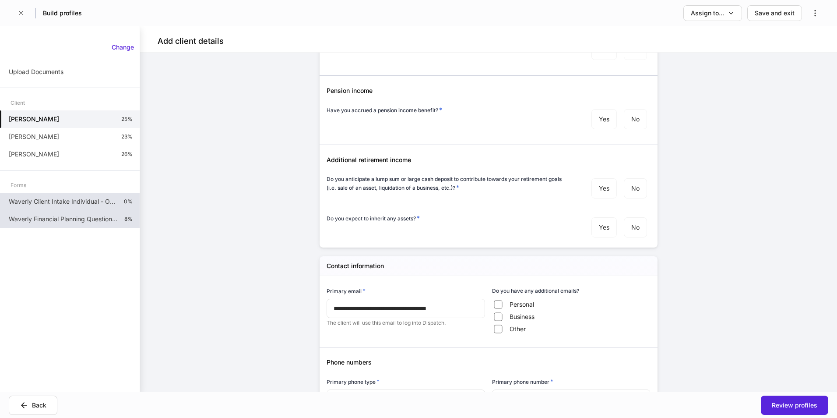
scroll to position [676, 0]
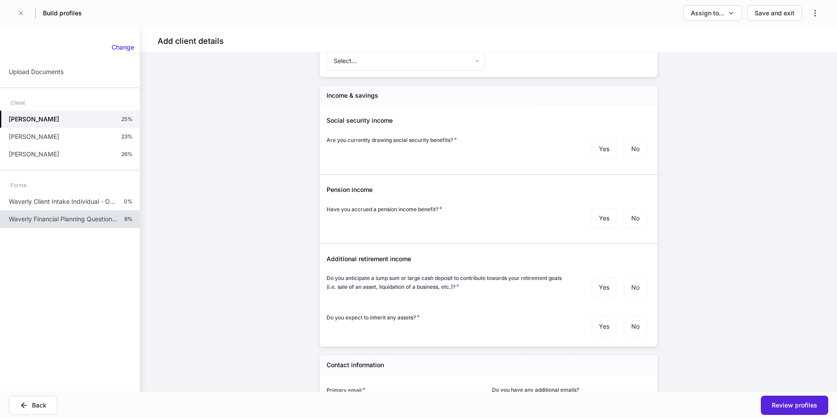
click at [66, 222] on p "Waverly Financial Planning Questionnaire" at bounding box center [63, 218] width 109 height 9
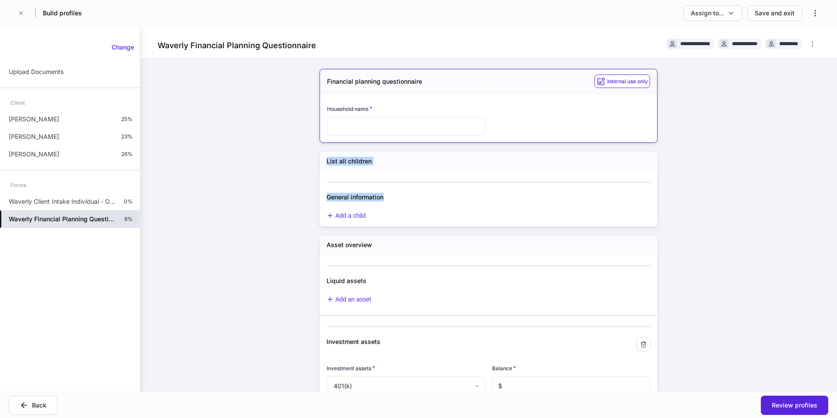
drag, startPoint x: 324, startPoint y: 161, endPoint x: 403, endPoint y: 195, distance: 86.0
click at [403, 195] on div "List all children General information Add a child" at bounding box center [489, 188] width 338 height 75
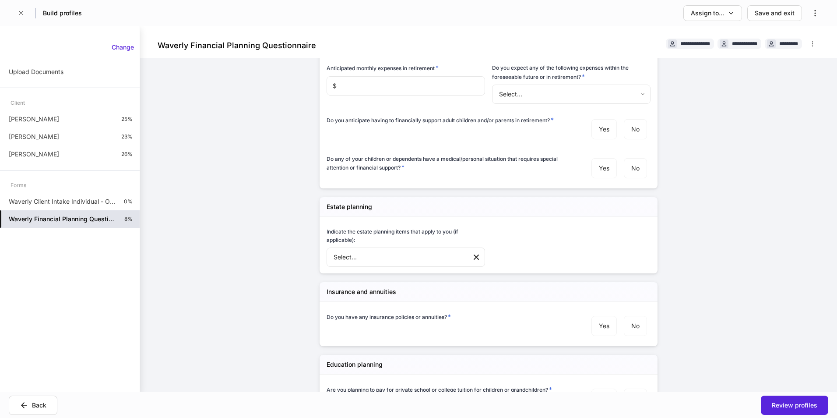
scroll to position [744, 0]
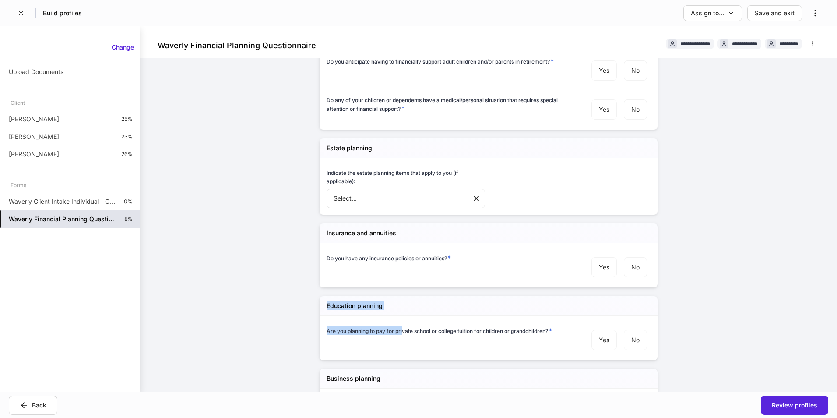
drag, startPoint x: 323, startPoint y: 306, endPoint x: 399, endPoint y: 316, distance: 76.3
click at [399, 316] on div "Education planning Are you planning to pay for private school or college tuitio…" at bounding box center [489, 328] width 338 height 64
